Goal: Browse casually: Explore the website without a specific task or goal

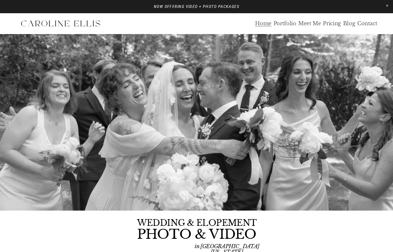
click at [352, 25] on link "Blog" at bounding box center [349, 23] width 12 height 7
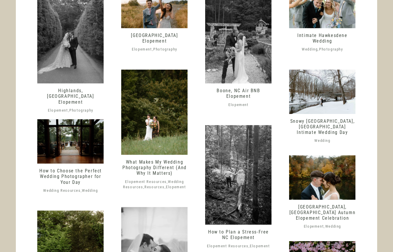
scroll to position [317, 0]
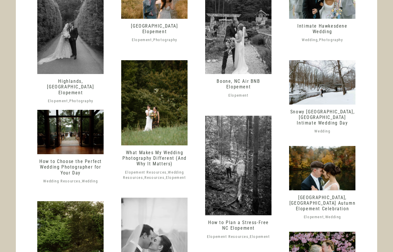
click at [81, 41] on img at bounding box center [70, 24] width 66 height 100
